Goal: Task Accomplishment & Management: Manage account settings

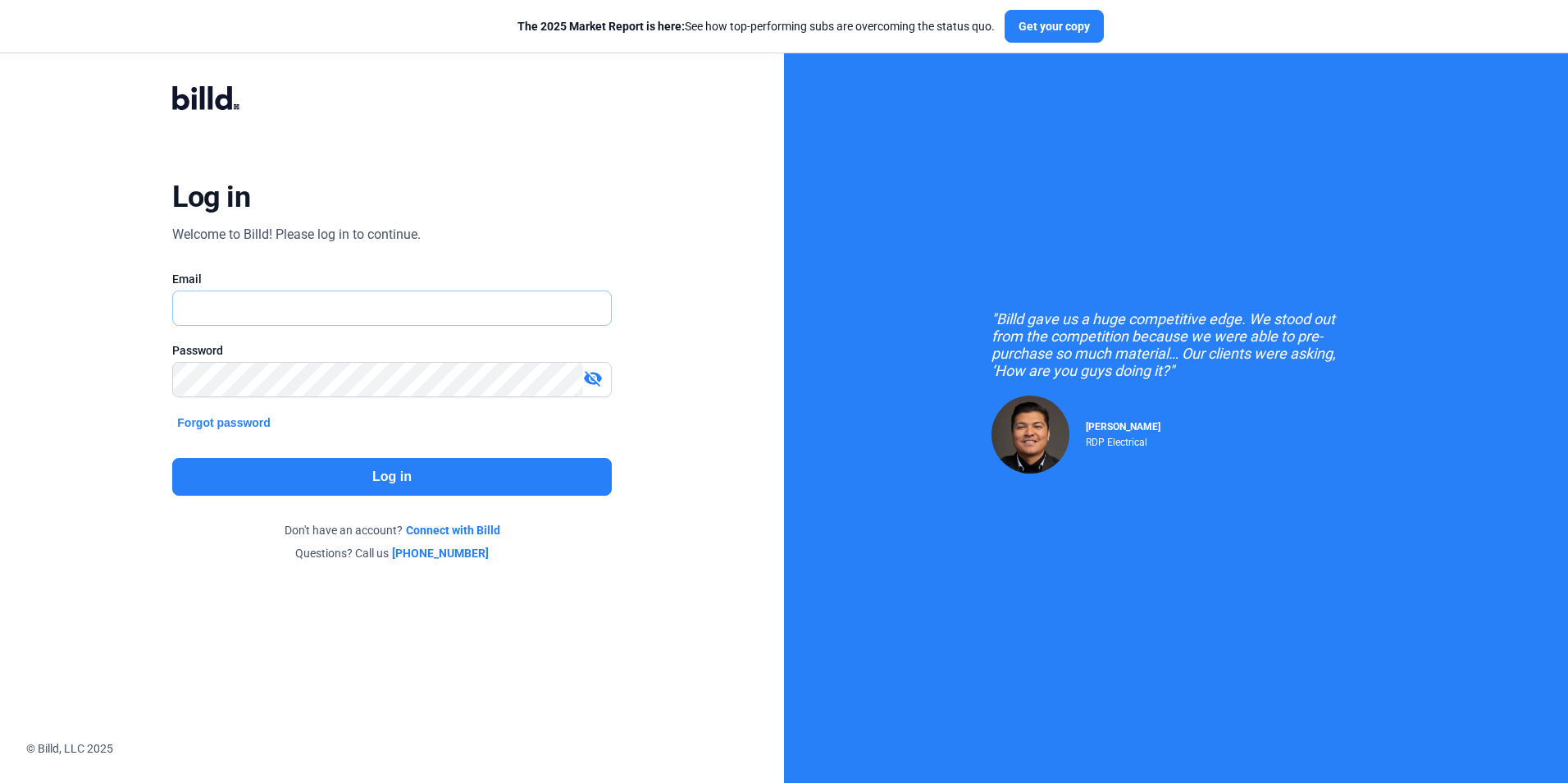
type input "[EMAIL_ADDRESS][DOMAIN_NAME]"
click at [387, 481] on button "Log in" at bounding box center [391, 477] width 438 height 38
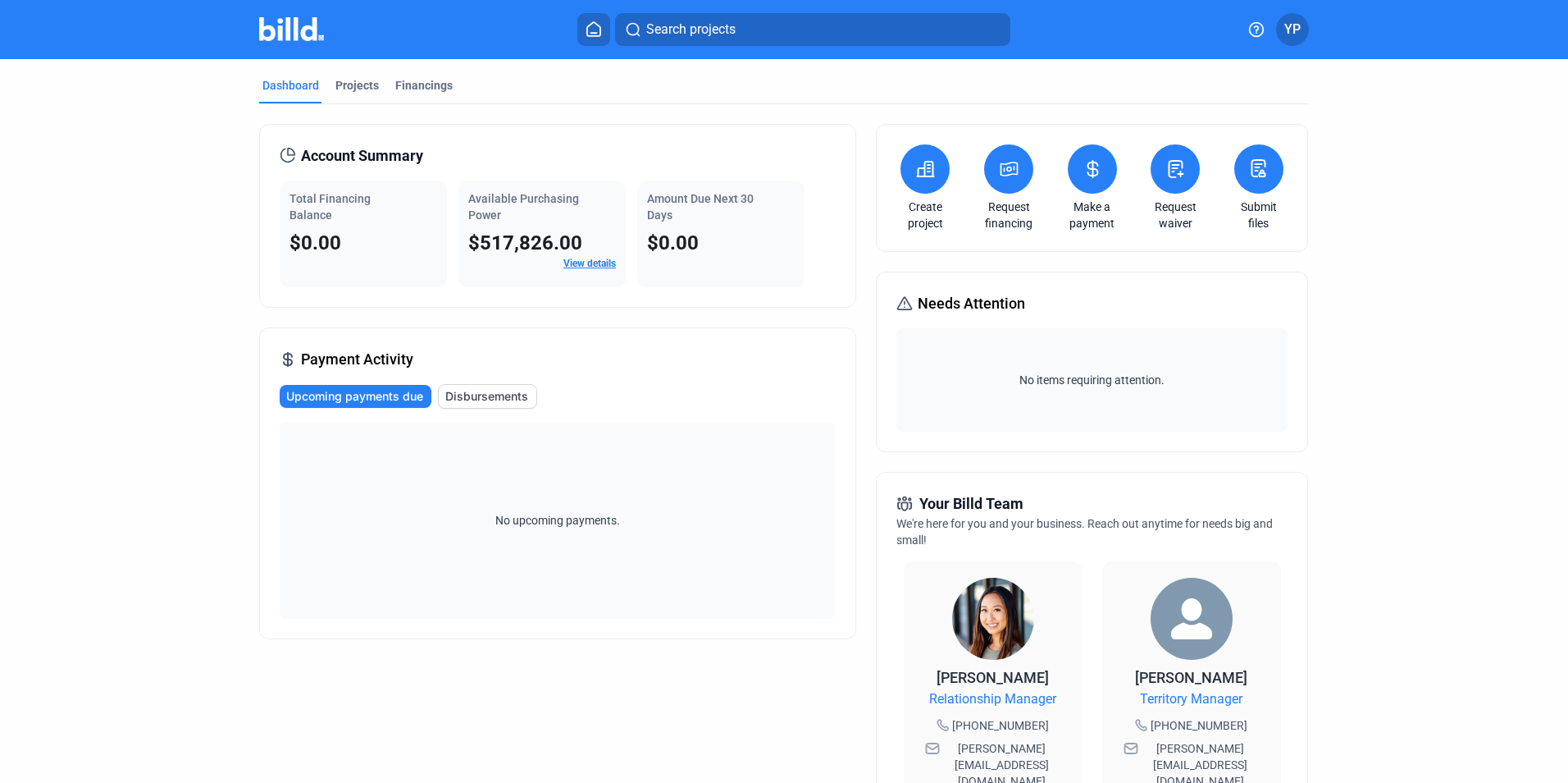
click at [564, 266] on link "View details" at bounding box center [590, 263] width 53 height 11
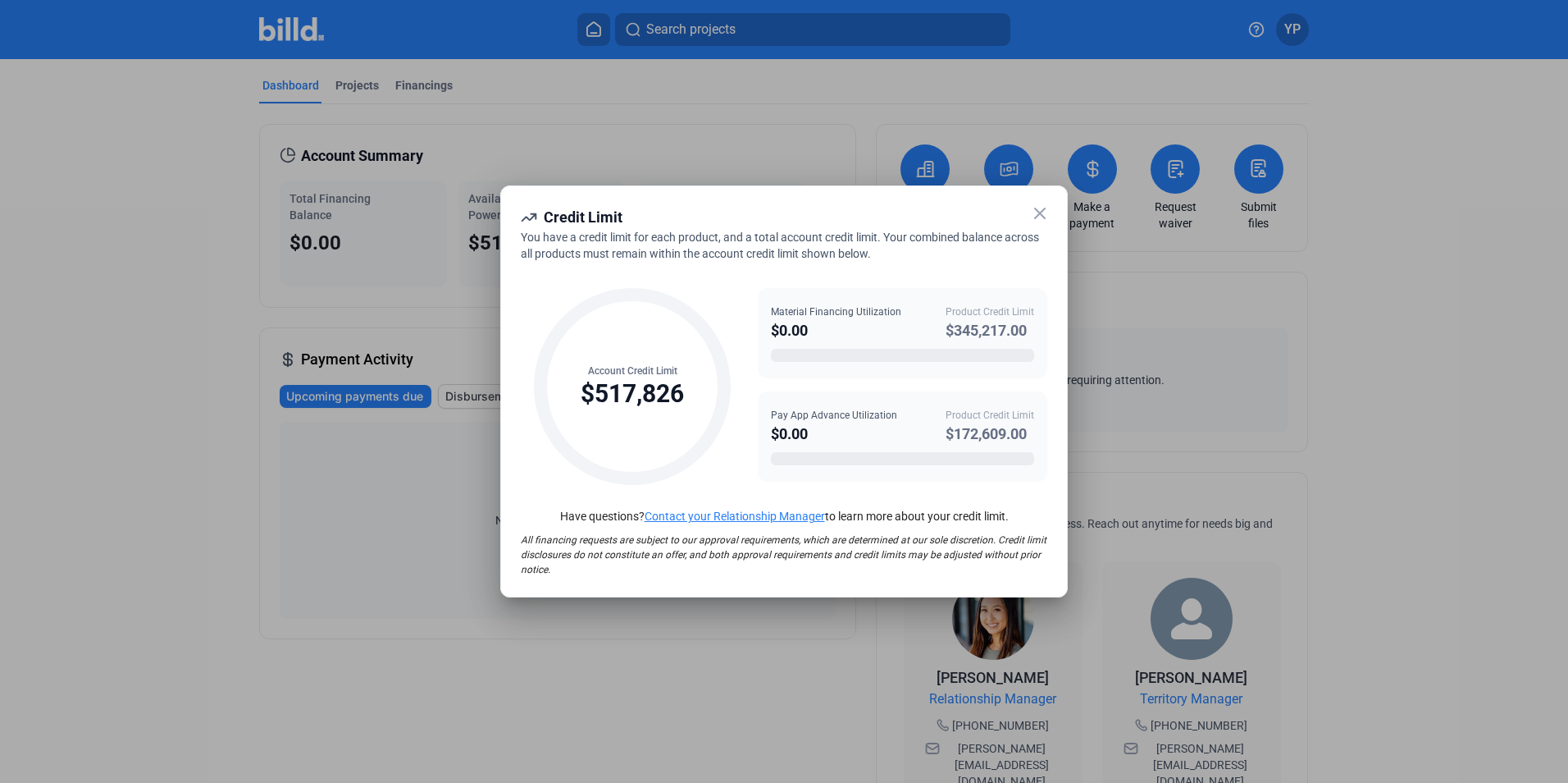
click at [1034, 215] on icon at bounding box center [1040, 213] width 20 height 20
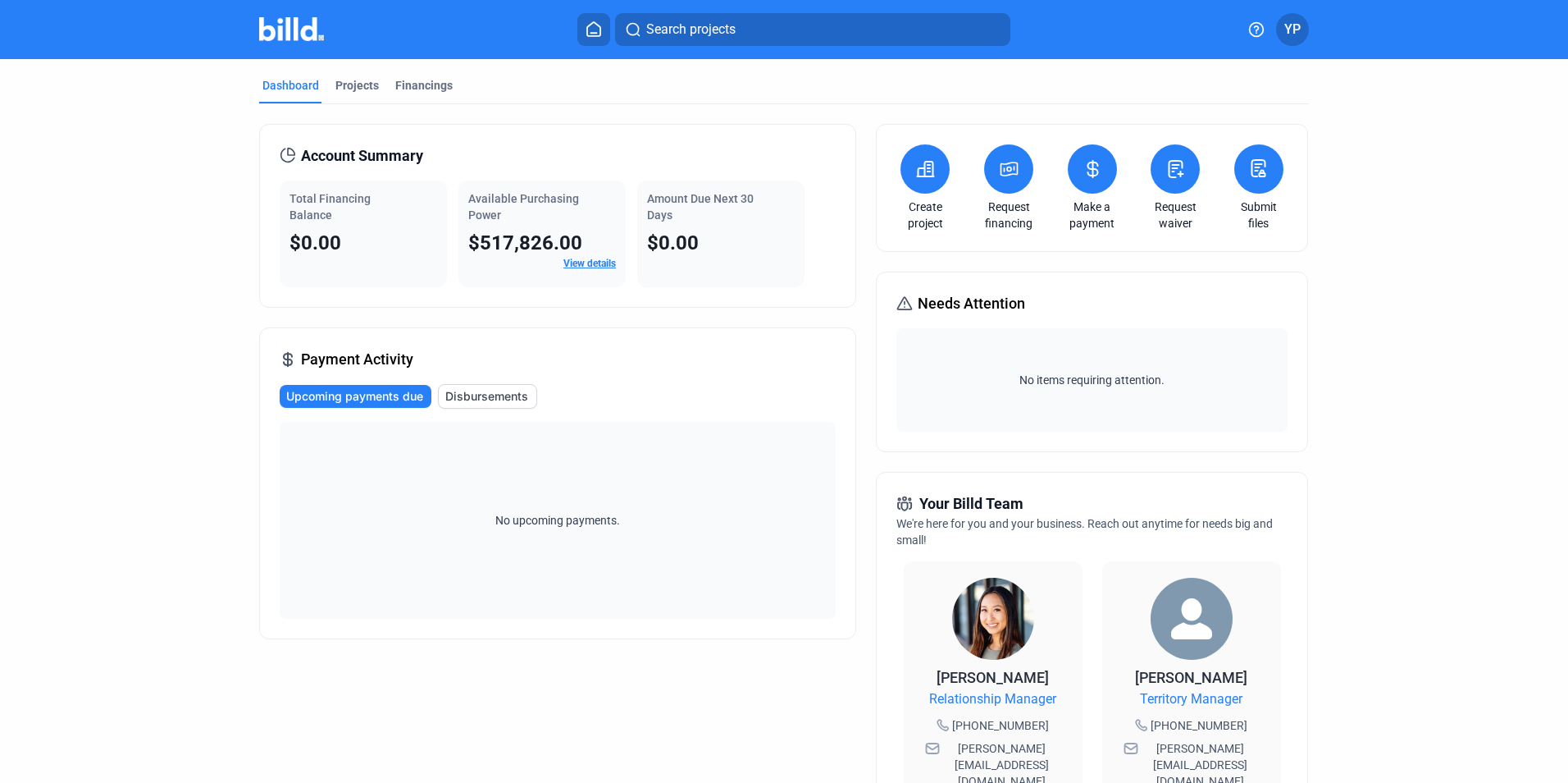
click at [348, 80] on div "Projects" at bounding box center [357, 85] width 43 height 16
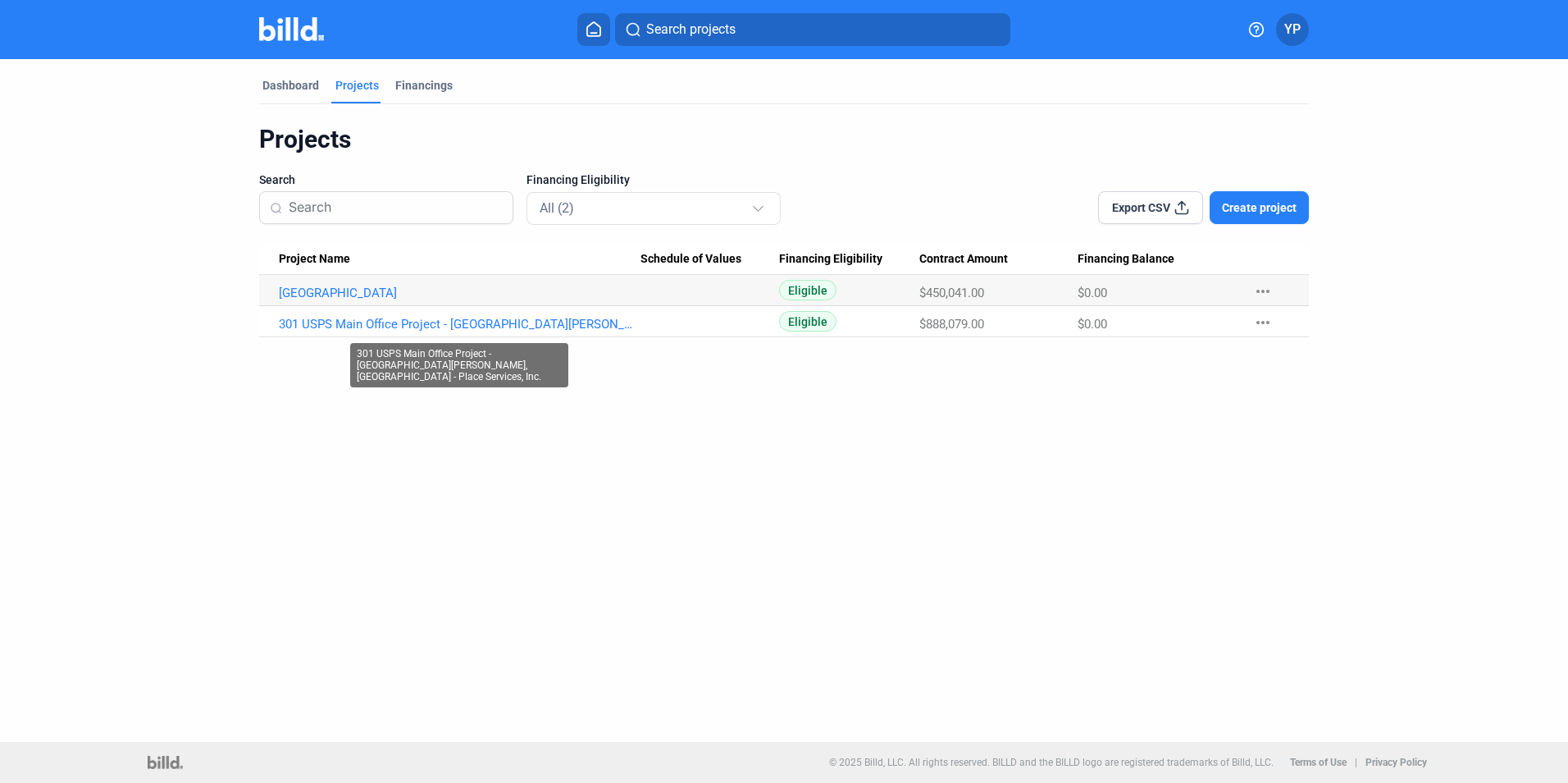
click at [359, 300] on link "301 USPS Main Office Project - [GEOGRAPHIC_DATA][PERSON_NAME], [GEOGRAPHIC_DATA…" at bounding box center [459, 292] width 362 height 15
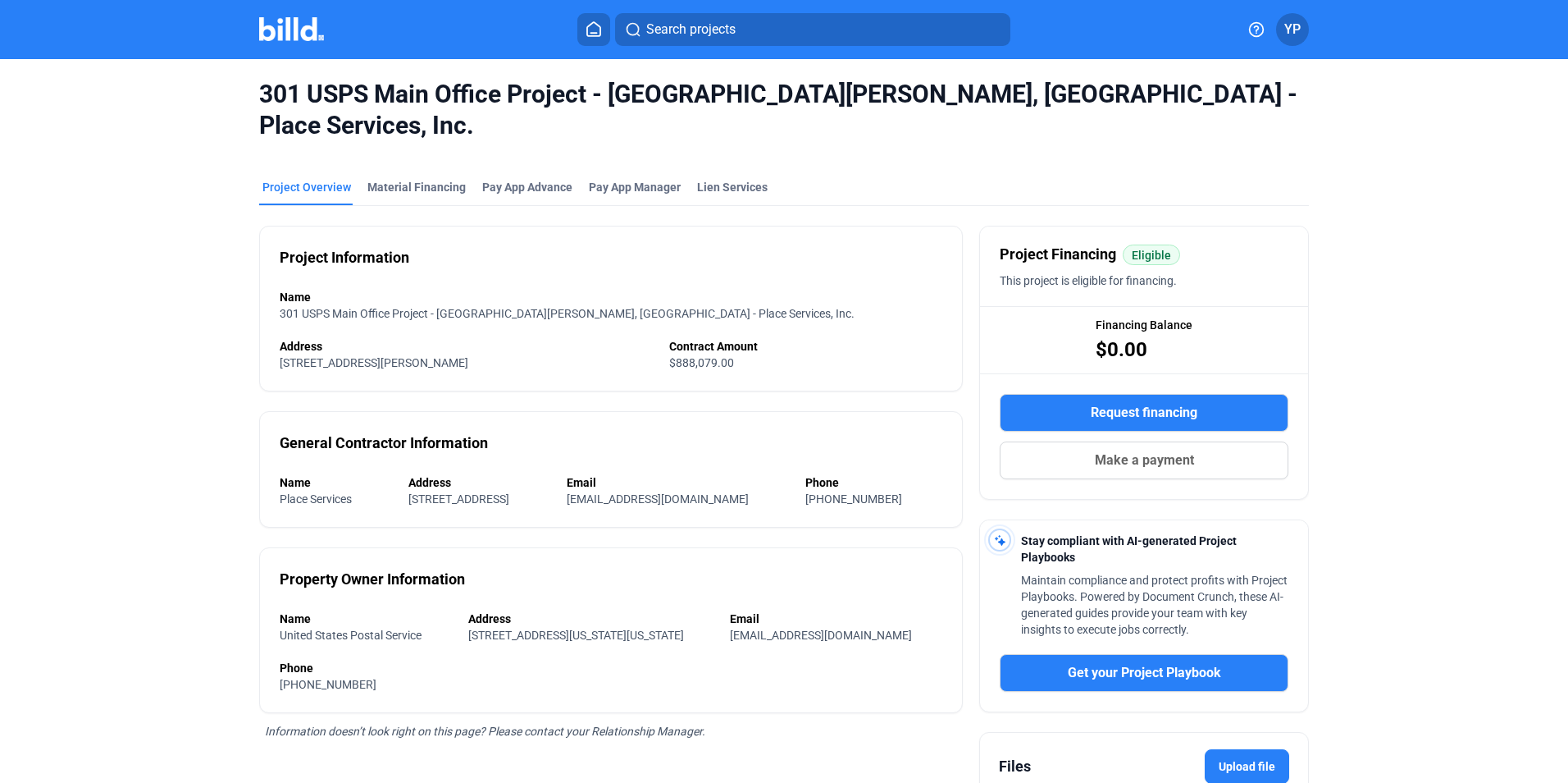
click at [498, 179] on div "Pay App Advance" at bounding box center [528, 187] width 90 height 16
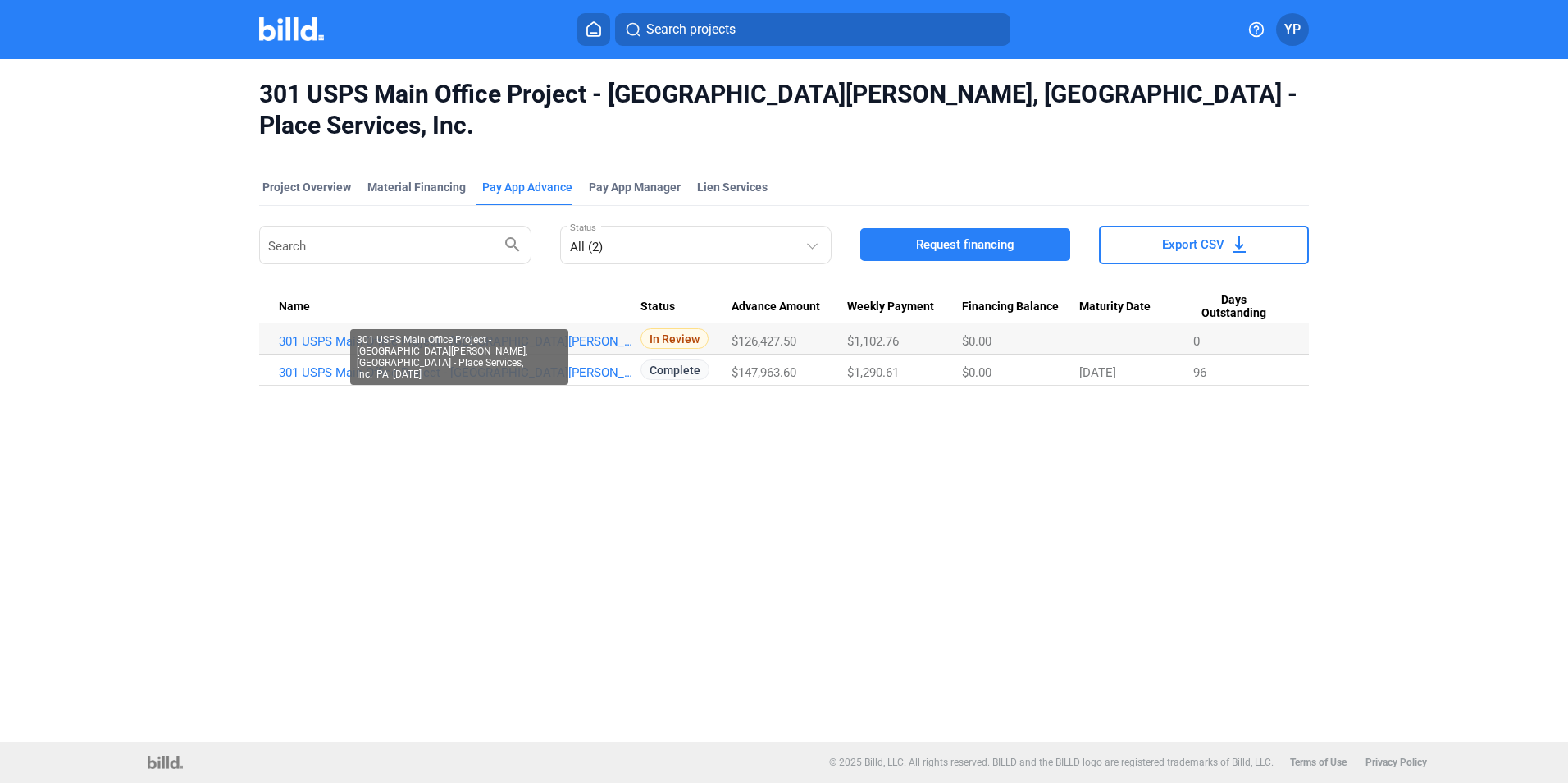
click at [471, 334] on link "301 USPS Main Office Project - [GEOGRAPHIC_DATA][PERSON_NAME], [GEOGRAPHIC_DATA…" at bounding box center [459, 341] width 362 height 15
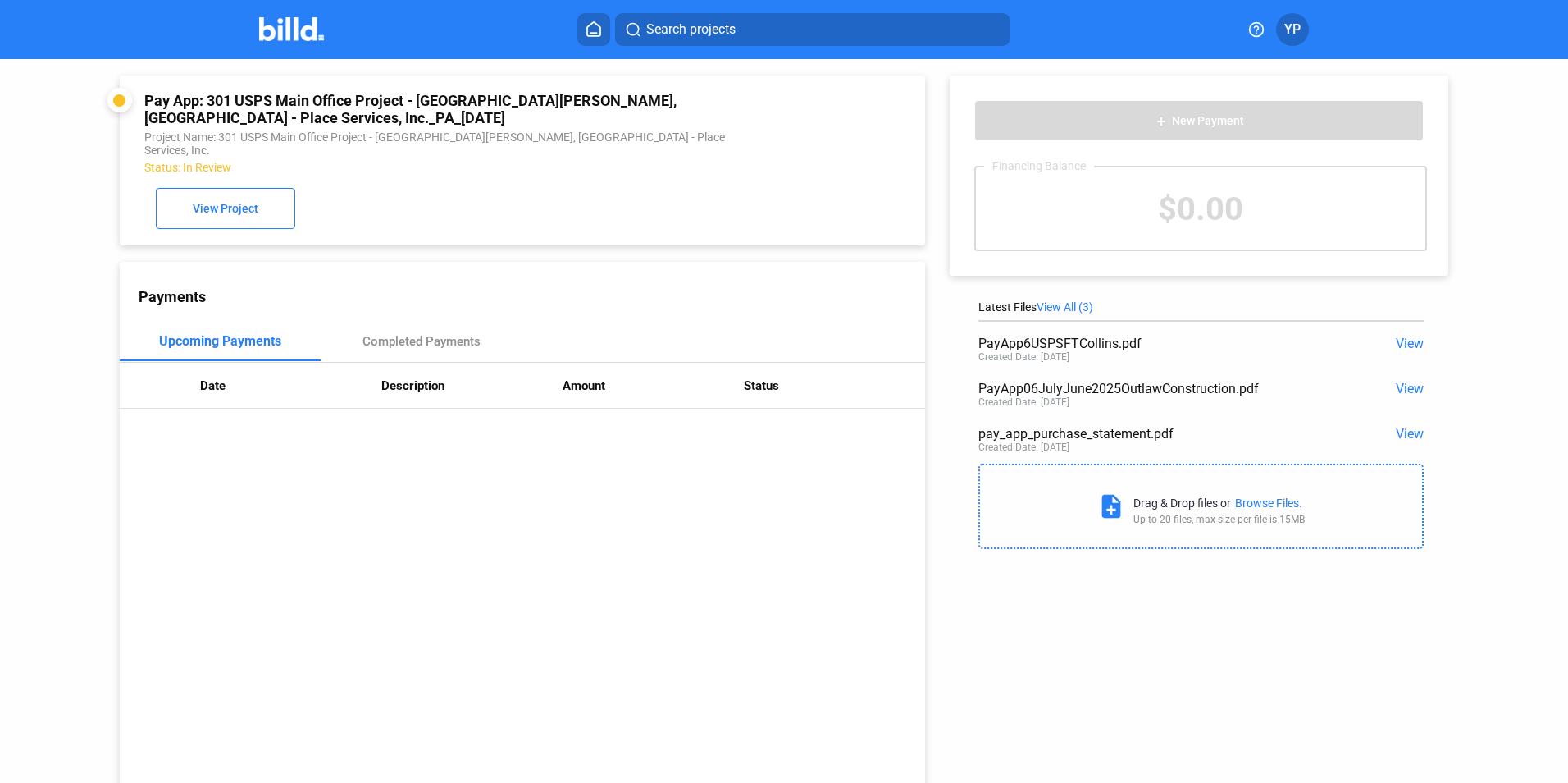
click at [196, 202] on span "View Project" at bounding box center [226, 209] width 66 height 13
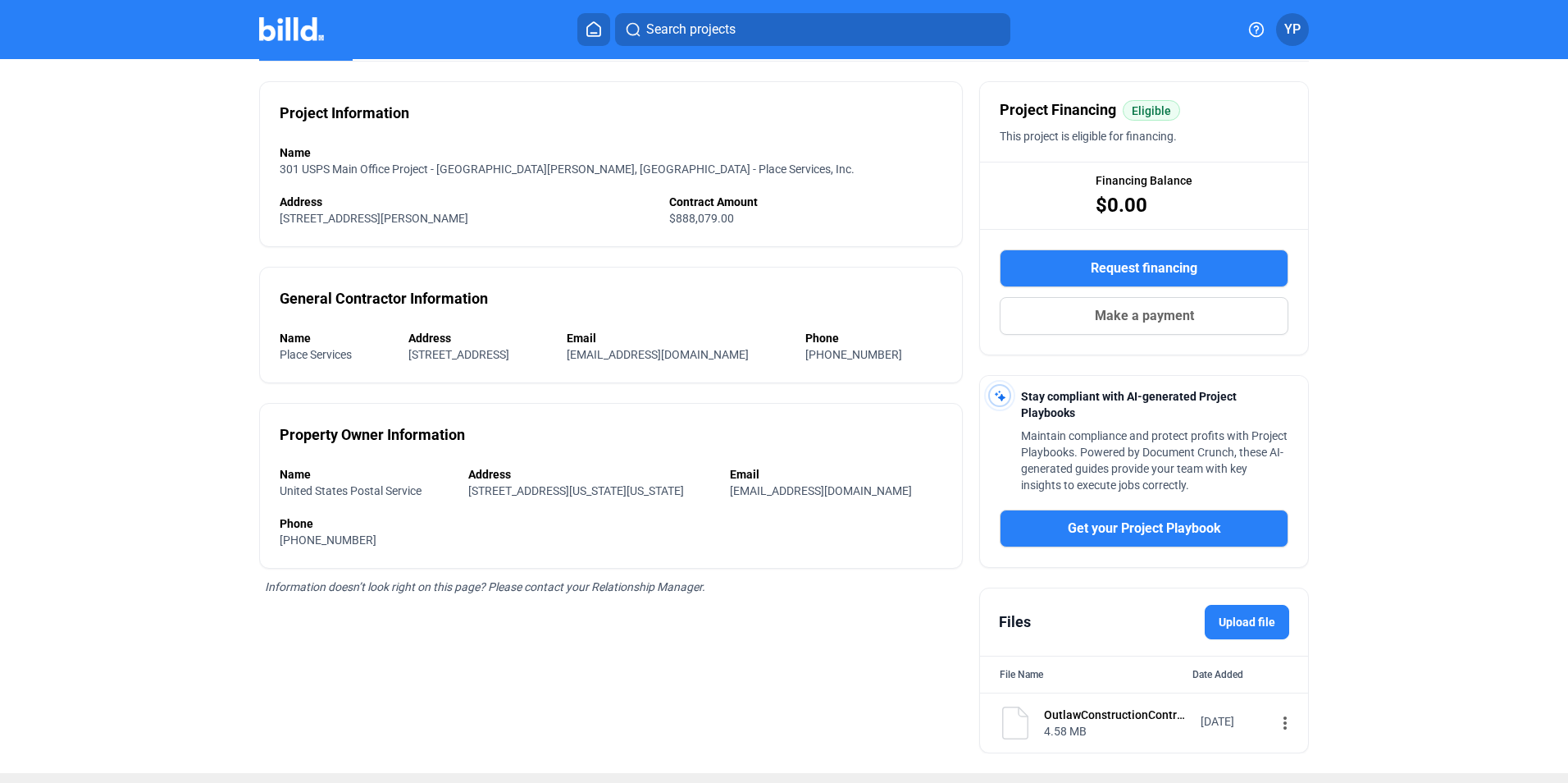
scroll to position [145, 0]
